Goal: Information Seeking & Learning: Understand process/instructions

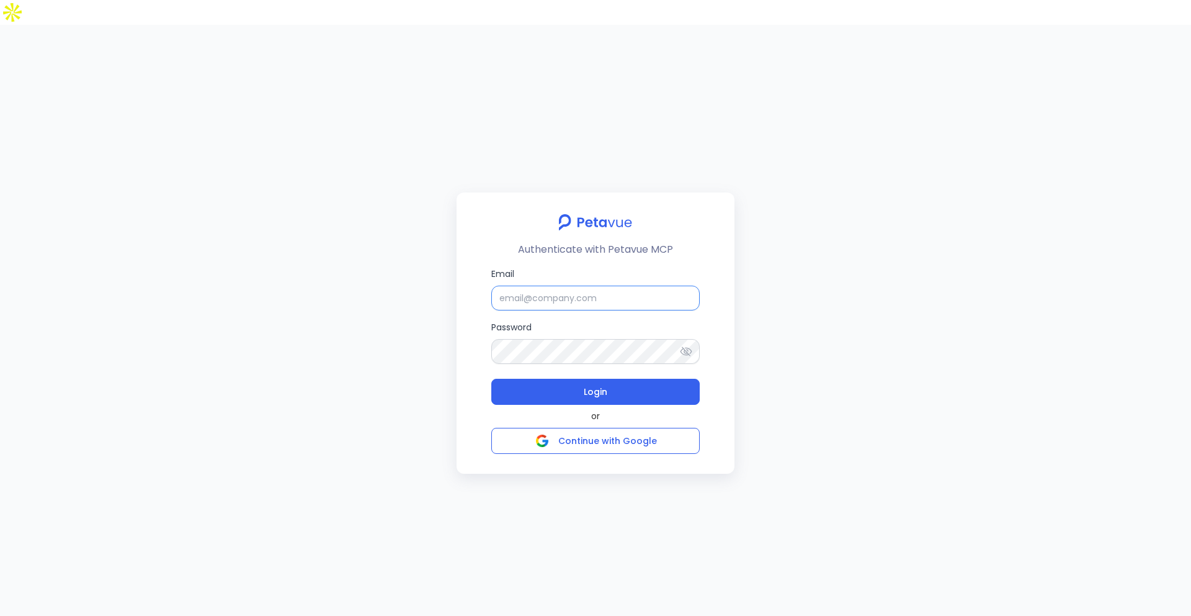
click at [550, 285] on input "Email" at bounding box center [595, 297] width 208 height 25
type input "support+turingvuestag@petavue.com"
click at [634, 379] on button "Login" at bounding box center [595, 392] width 208 height 26
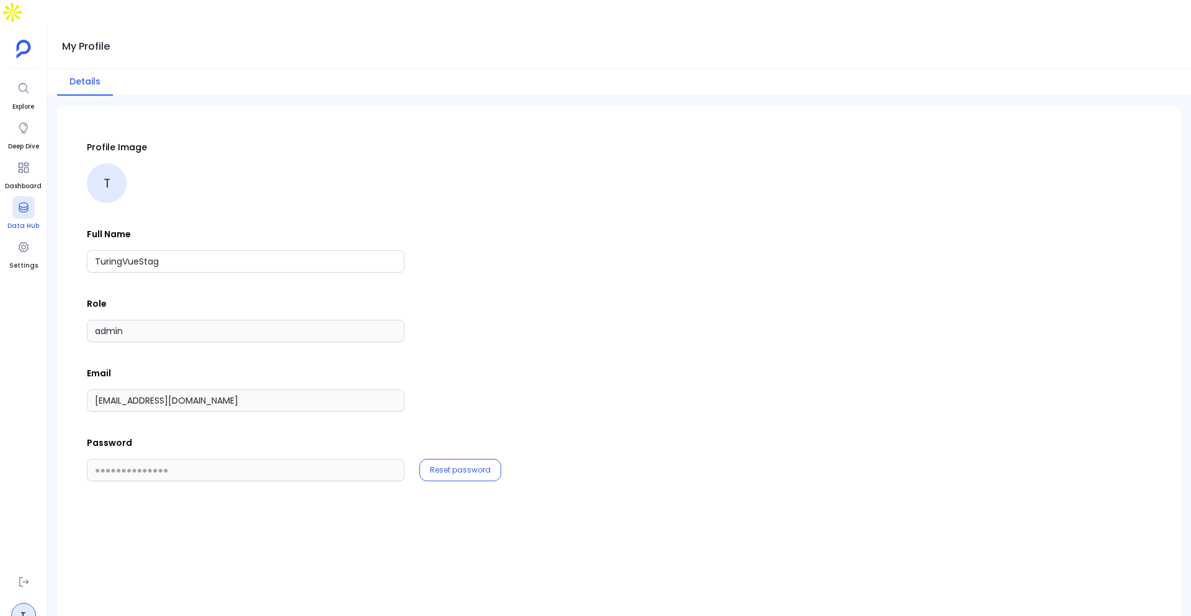
click at [19, 196] on div at bounding box center [23, 207] width 22 height 22
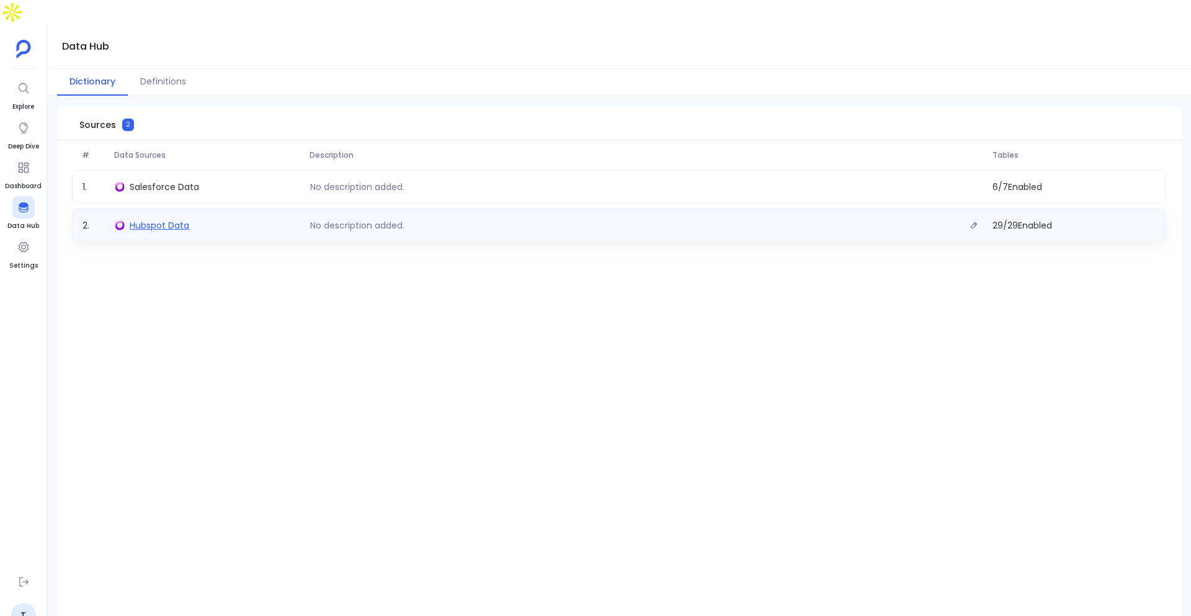
click at [170, 219] on span "Hubspot Data" at bounding box center [160, 225] width 60 height 12
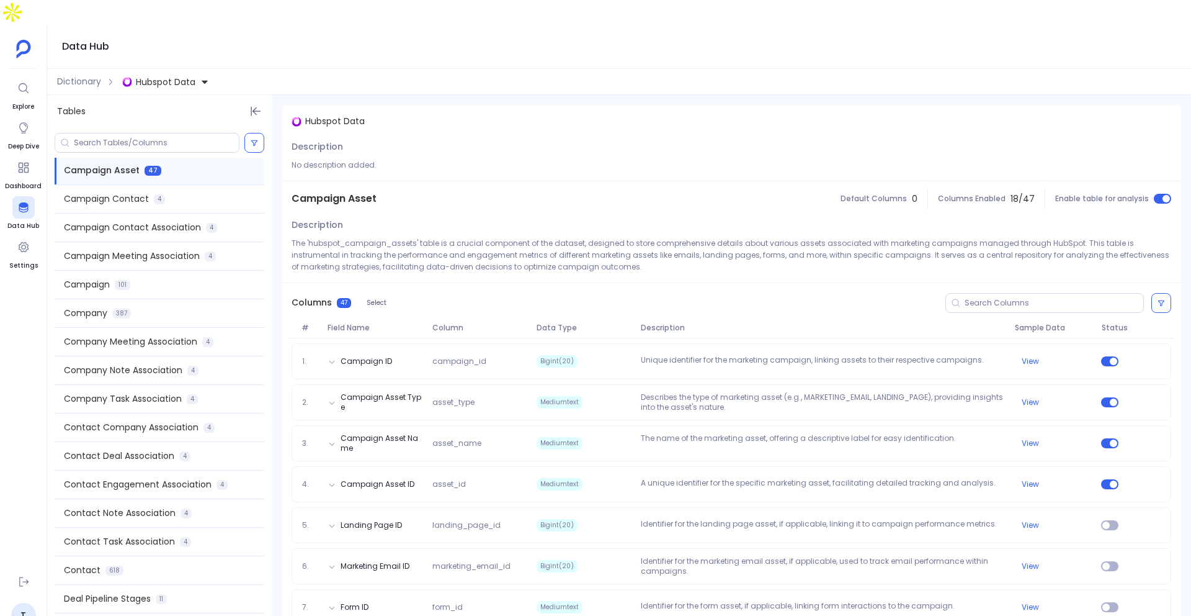
scroll to position [276, 0]
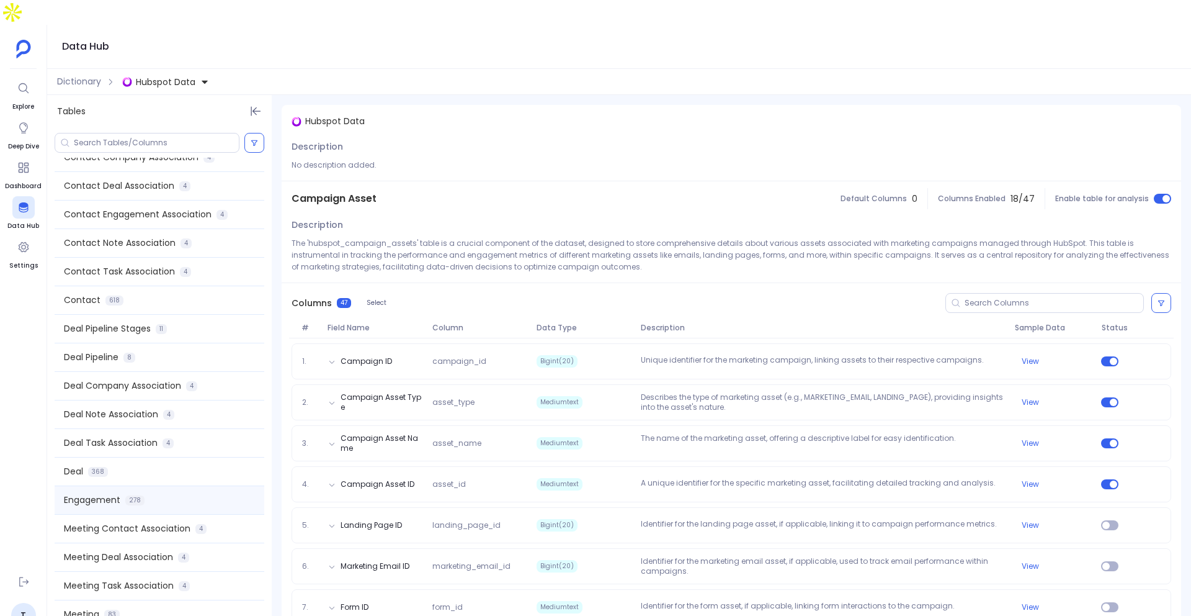
click at [112, 493] on span "Engagement" at bounding box center [92, 499] width 56 height 13
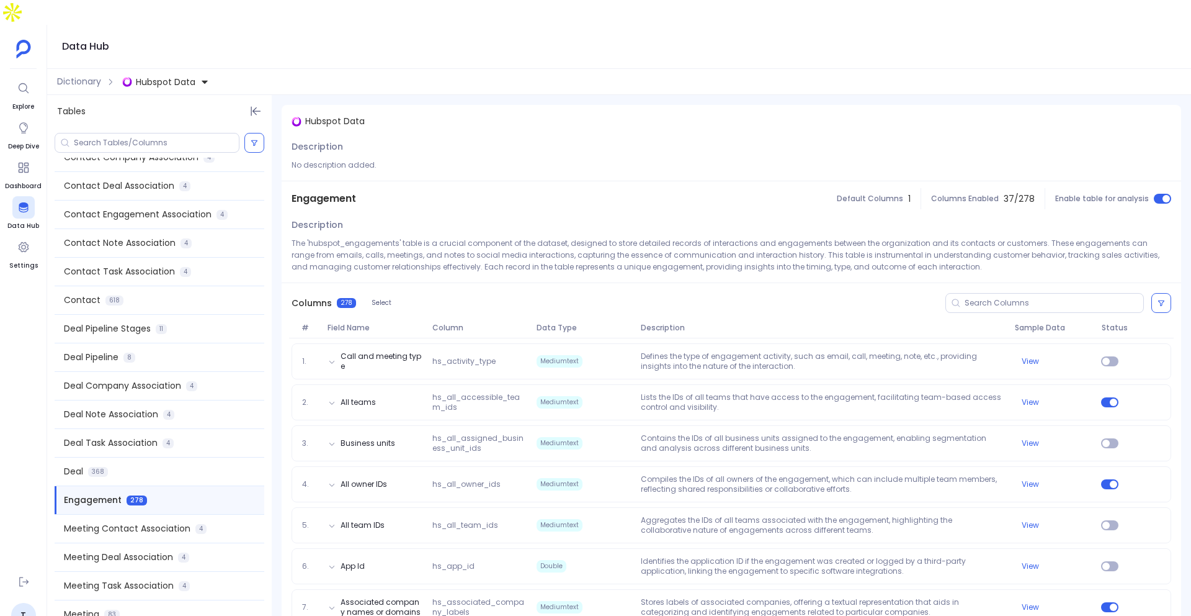
click at [185, 76] on span "Hubspot Data" at bounding box center [166, 82] width 60 height 12
click at [177, 120] on div "Salesforce Data" at bounding box center [213, 113] width 181 height 27
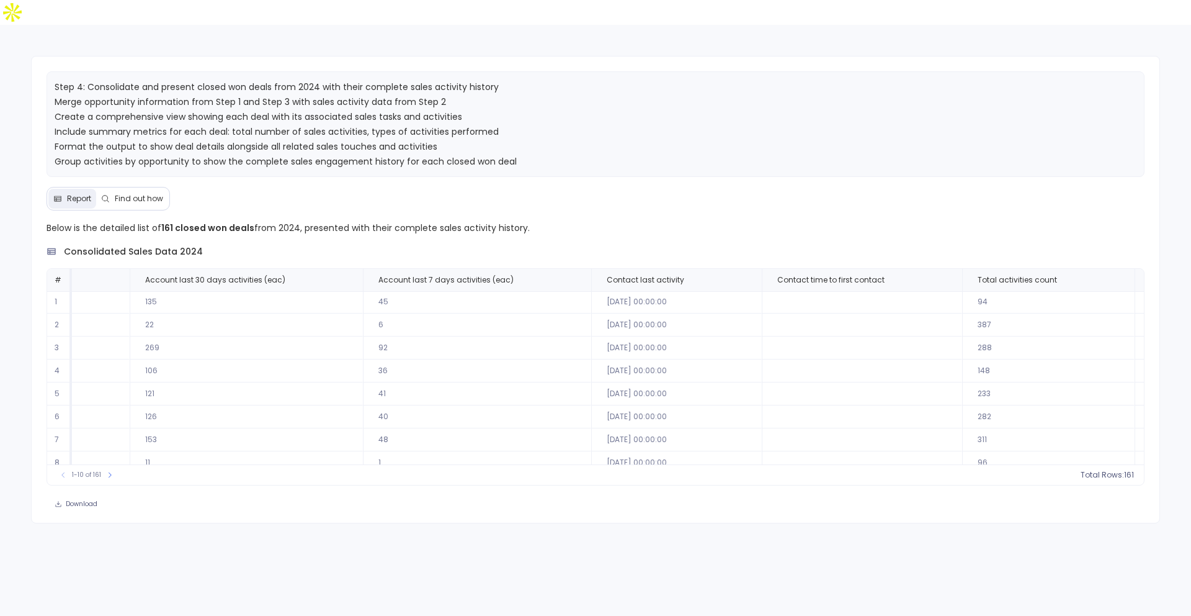
scroll to position [1, 1047]
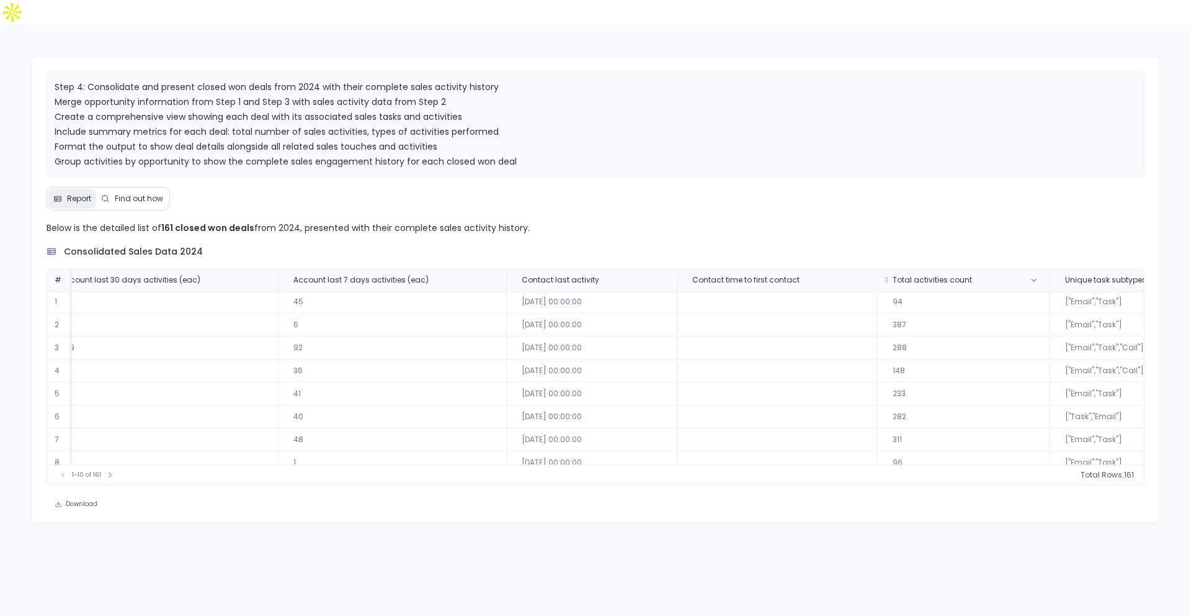
click at [893, 275] on span "Total activities count" at bounding box center [932, 280] width 79 height 10
click at [1116, 470] on span "161" at bounding box center [1114, 475] width 10 height 10
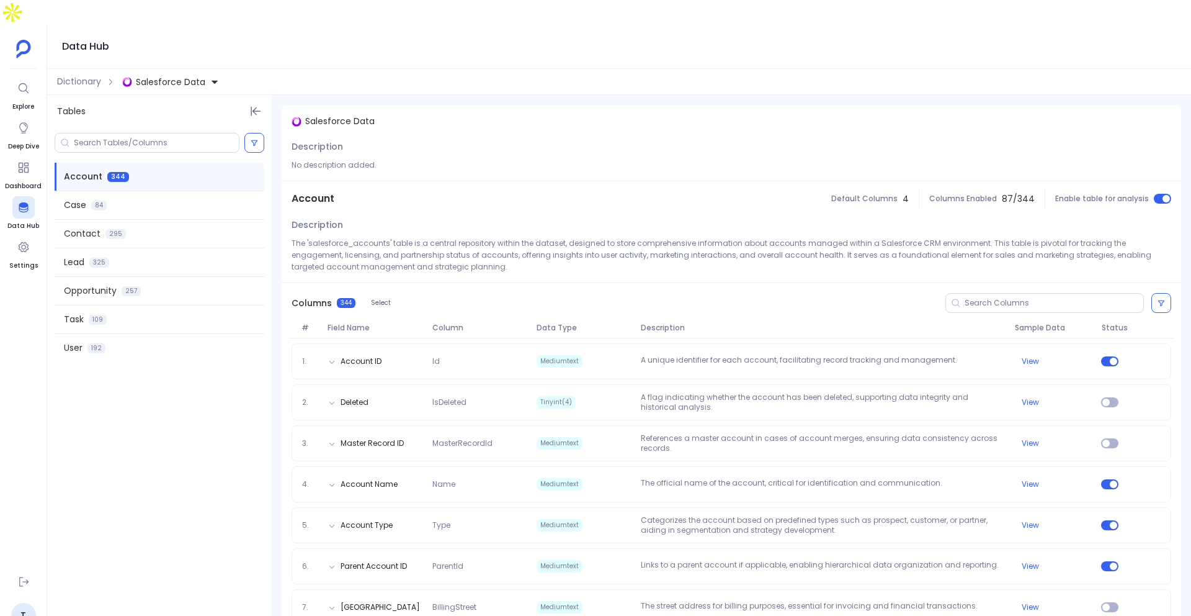
click at [166, 43] on div "Data Hub" at bounding box center [619, 47] width 1144 height 44
click at [166, 72] on button "Salesforce Data" at bounding box center [171, 82] width 102 height 20
click at [190, 108] on span "Hubspot Data" at bounding box center [178, 113] width 60 height 12
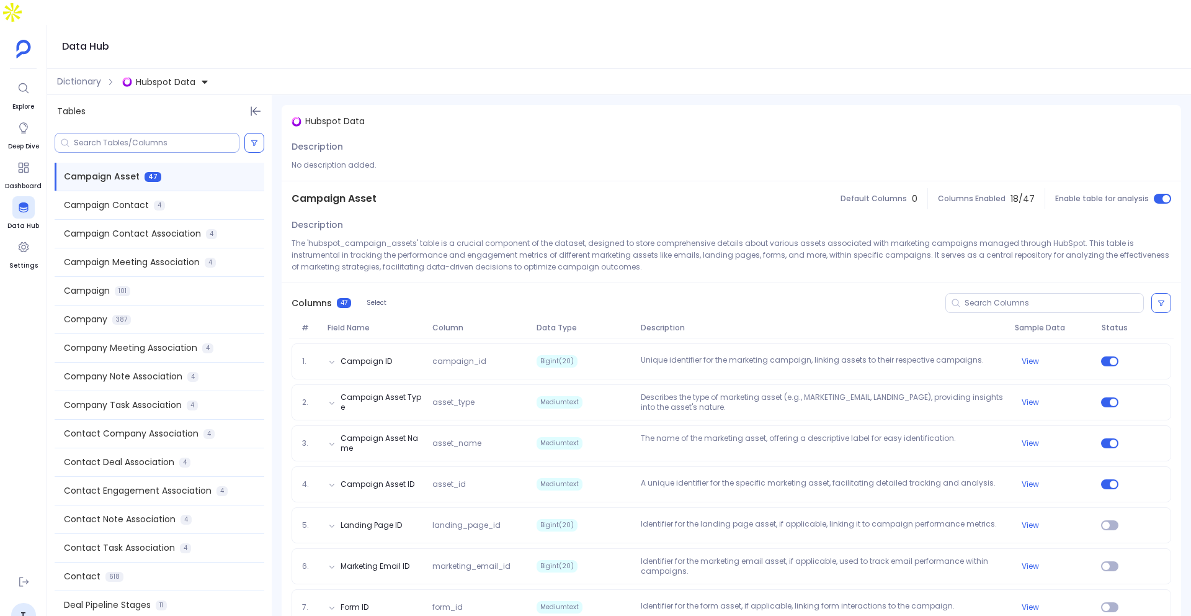
click at [82, 133] on div at bounding box center [147, 143] width 185 height 20
click at [82, 138] on input at bounding box center [156, 143] width 165 height 10
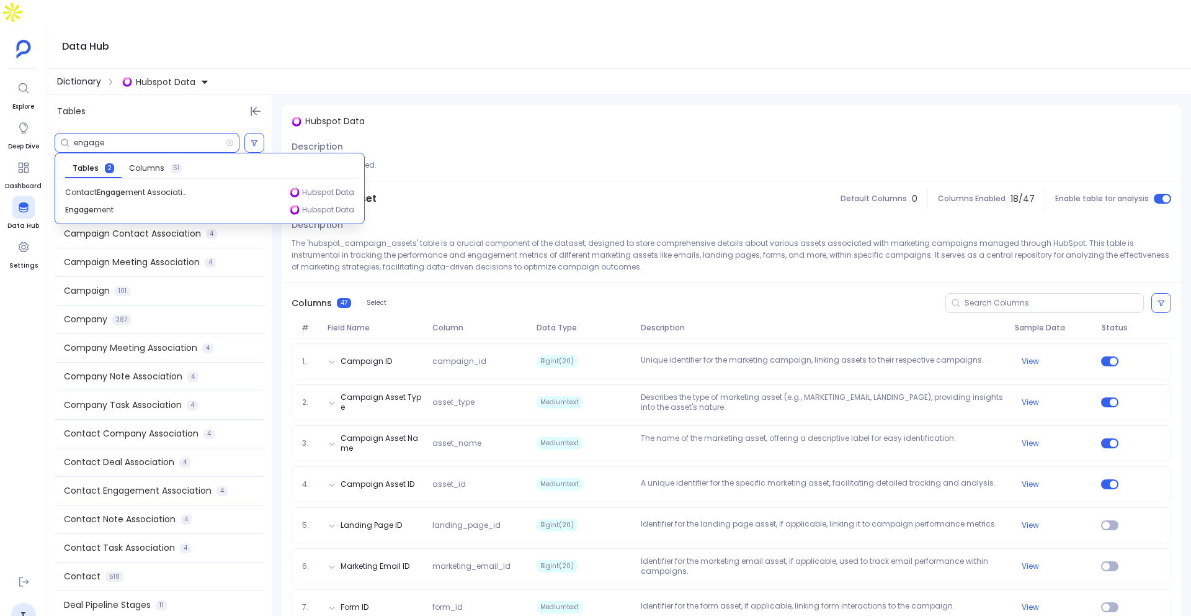
type input "engage"
click at [74, 75] on span "Dictionary" at bounding box center [79, 81] width 44 height 13
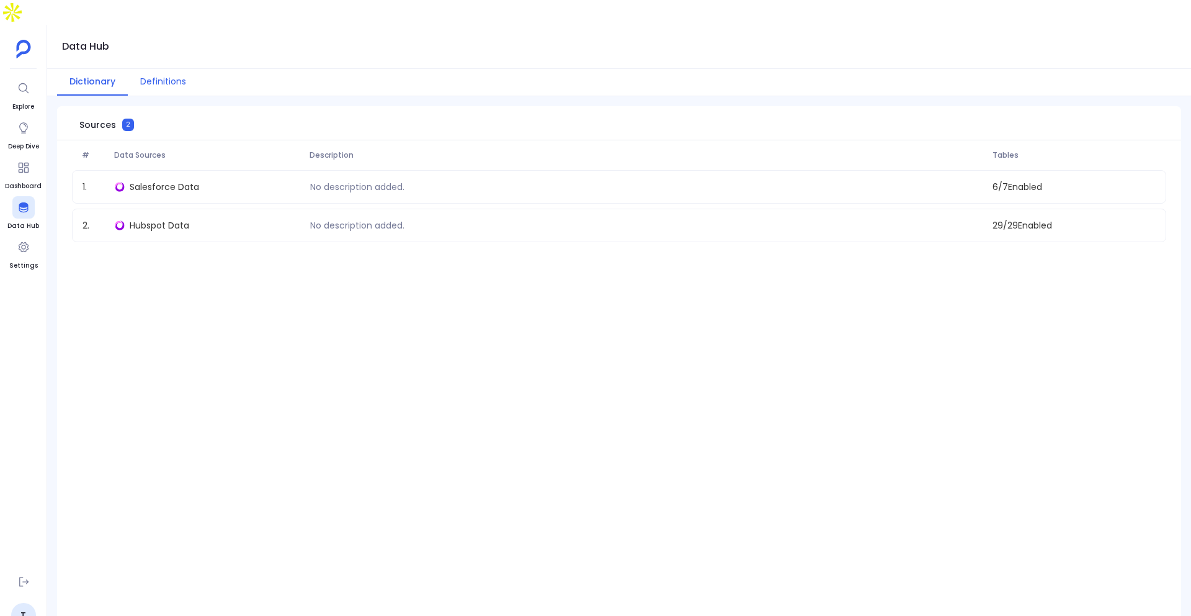
click at [164, 69] on button "Definitions" at bounding box center [163, 82] width 71 height 27
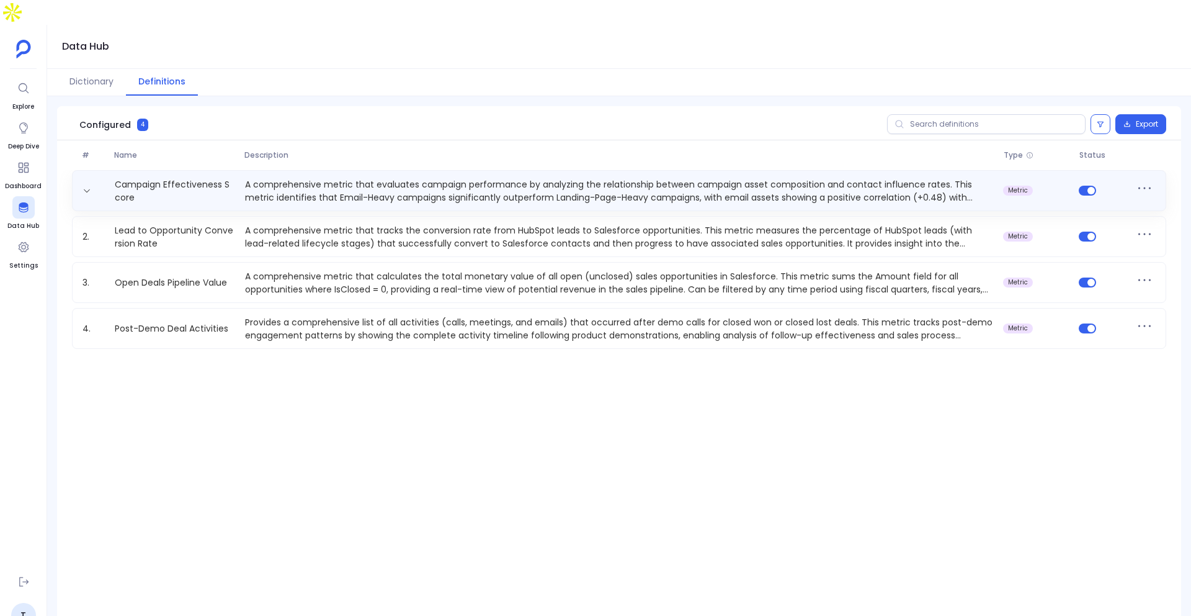
click at [343, 178] on p "A comprehensive metric that evaluates campaign performance by analyzing the rel…" at bounding box center [619, 190] width 758 height 25
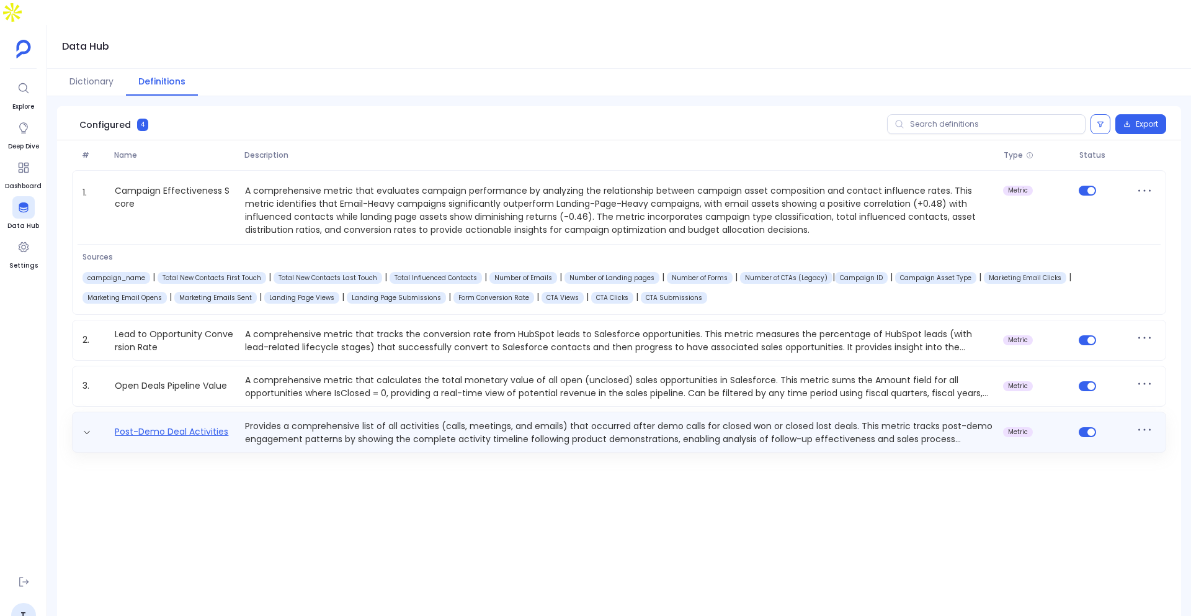
click at [190, 425] on link "Post-Demo Deal Activities" at bounding box center [171, 431] width 123 height 13
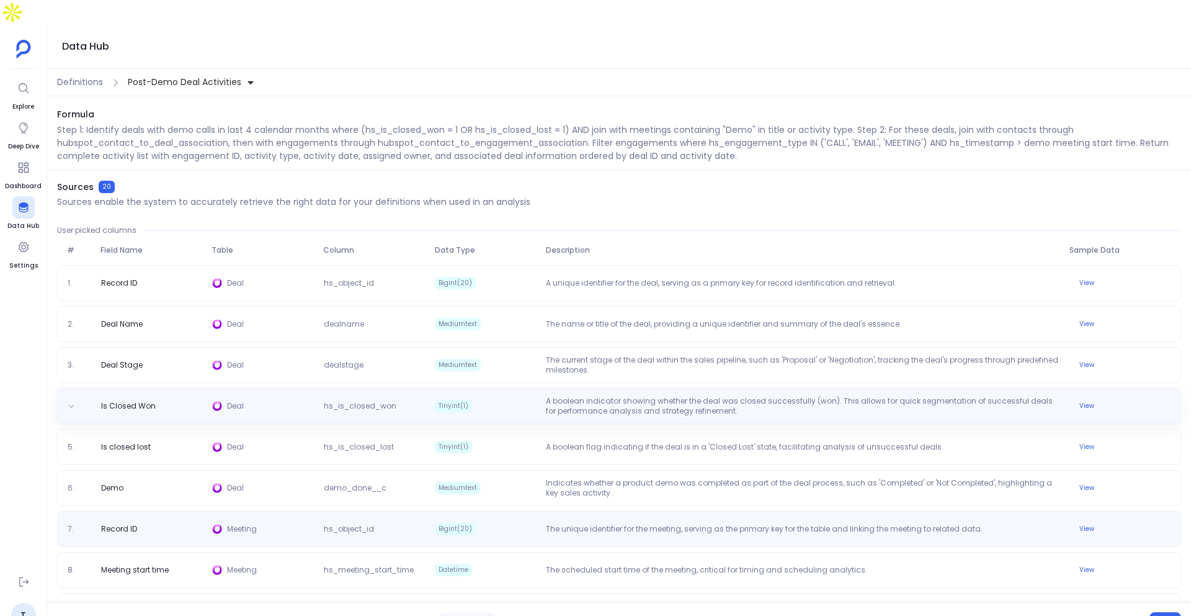
scroll to position [9, 0]
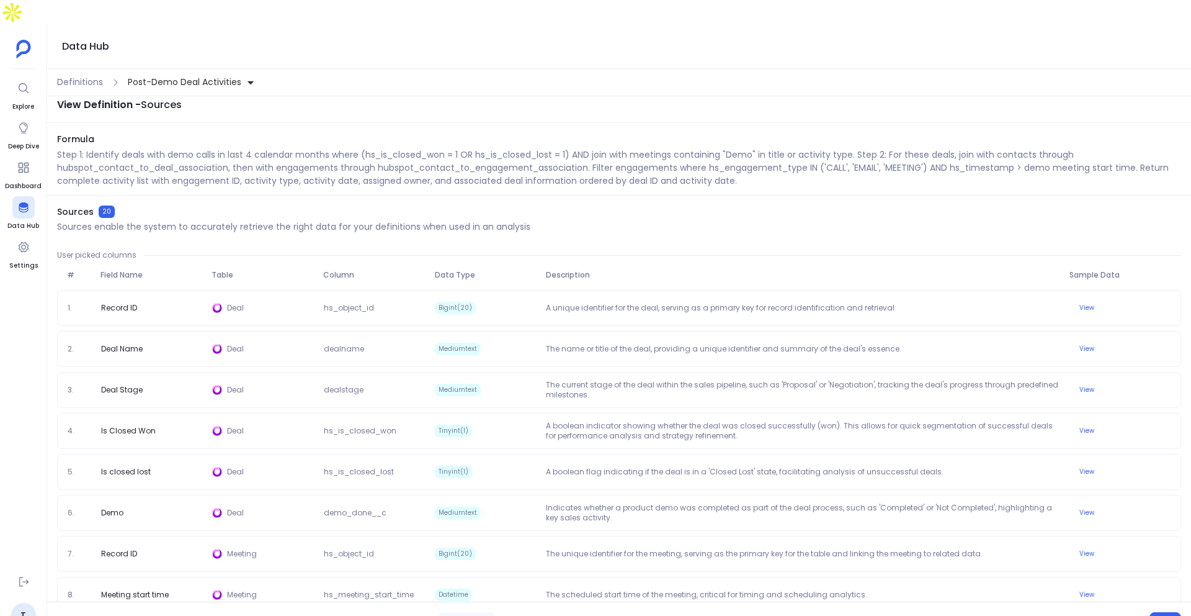
click at [544, 612] on button "Drill-downs" at bounding box center [566, 621] width 70 height 18
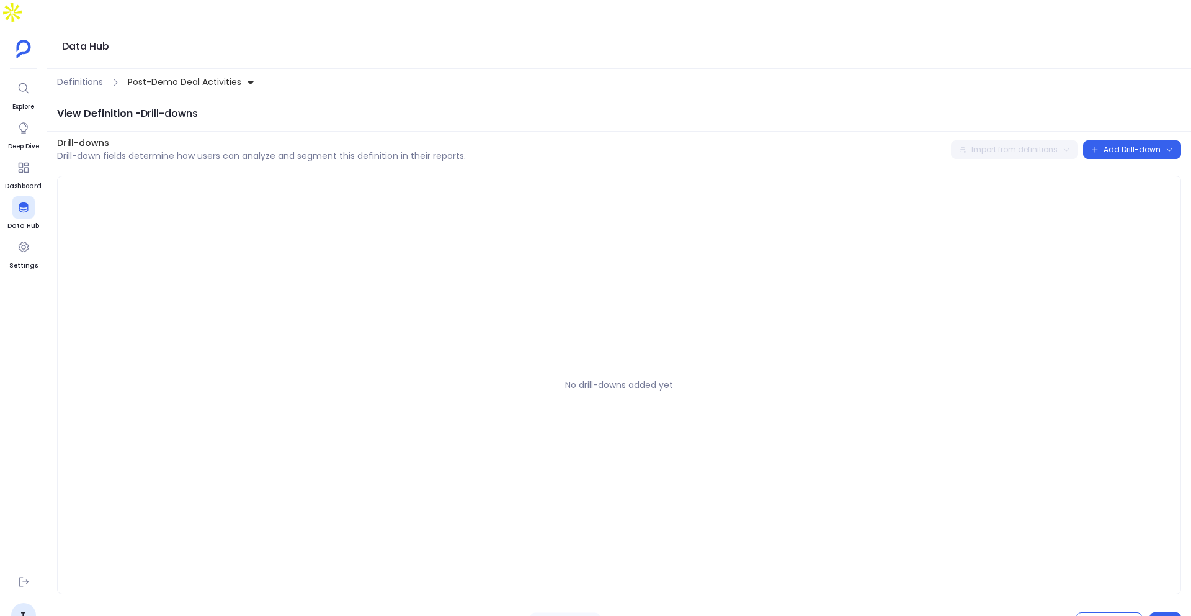
scroll to position [0, 0]
click at [764, 612] on button "Details" at bounding box center [775, 621] width 52 height 18
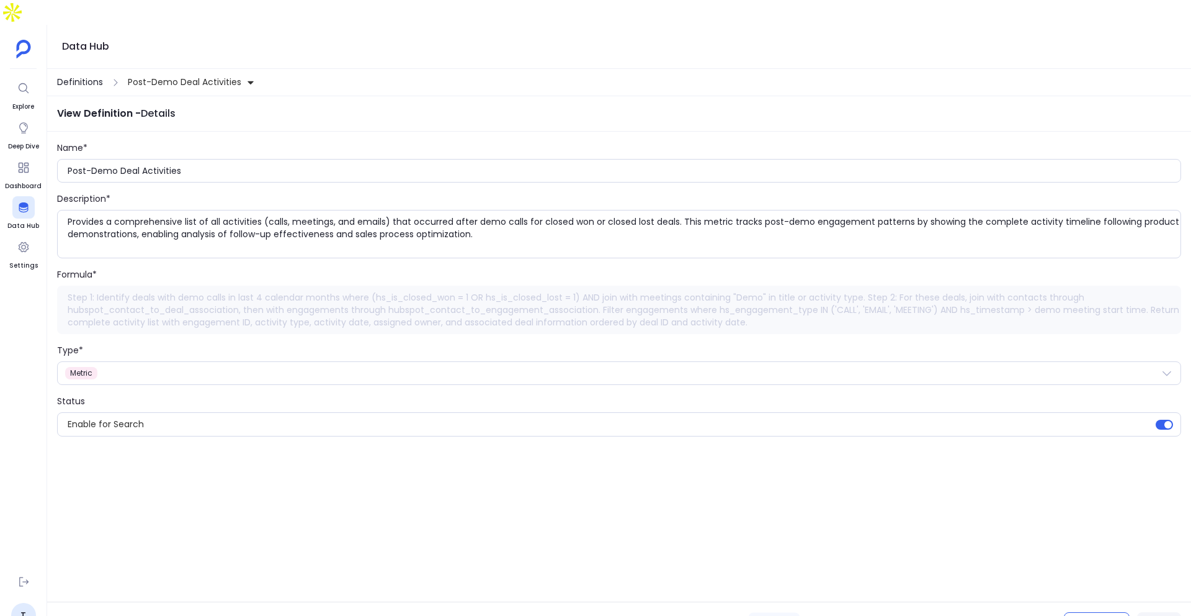
click at [89, 76] on span "Definitions" at bounding box center [80, 82] width 46 height 13
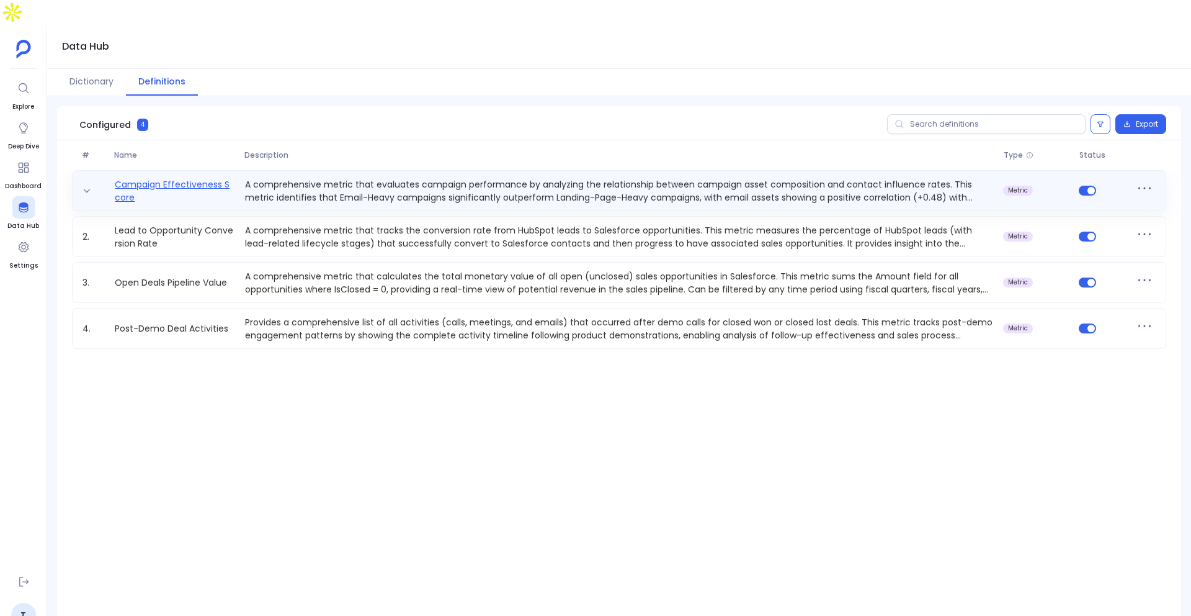
click at [187, 178] on link "Campaign Effectiveness Score" at bounding box center [175, 190] width 130 height 25
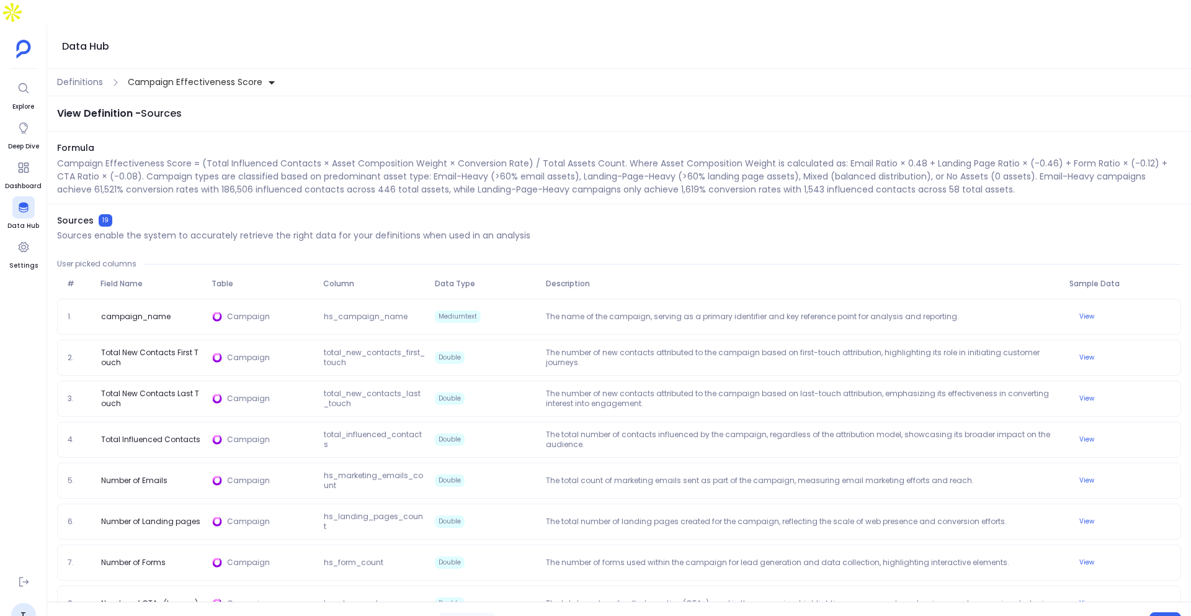
drag, startPoint x: 1019, startPoint y: 148, endPoint x: 1035, endPoint y: 171, distance: 27.6
click at [1035, 171] on p "Campaign Effectiveness Score = (Total Influenced Contacts × Asset Composition W…" at bounding box center [619, 176] width 1124 height 39
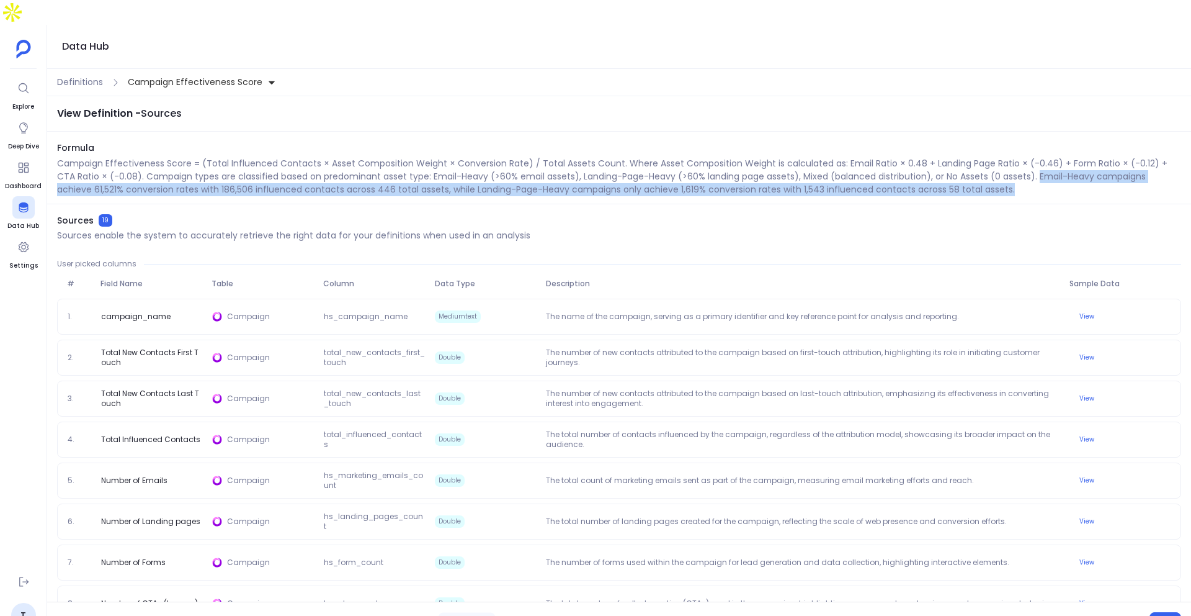
drag, startPoint x: 1018, startPoint y: 150, endPoint x: 1024, endPoint y: 172, distance: 22.6
click at [1024, 172] on div "Formula Campaign Effectiveness Score = (Total Influenced Contacts × Asset Compo…" at bounding box center [619, 172] width 1144 height 63
click at [591, 164] on p "Campaign Effectiveness Score = (Total Influenced Contacts × Asset Composition W…" at bounding box center [619, 176] width 1124 height 39
